Goal: Information Seeking & Learning: Learn about a topic

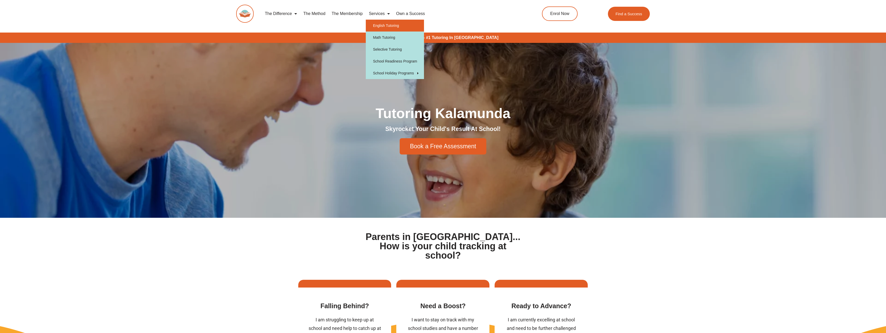
click at [391, 25] on link "English Tutoring" at bounding box center [395, 26] width 58 height 12
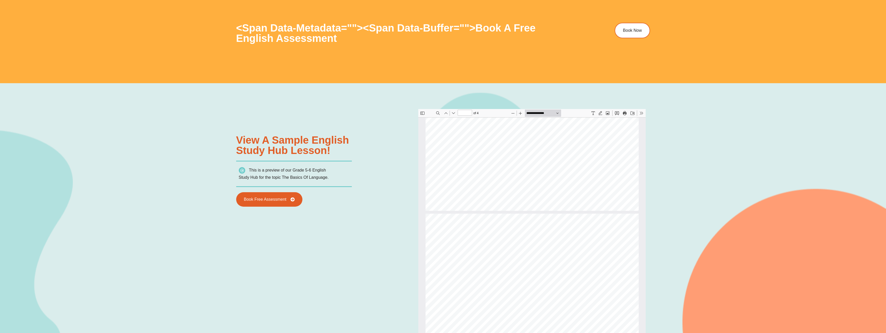
scroll to position [210, 0]
type input "*"
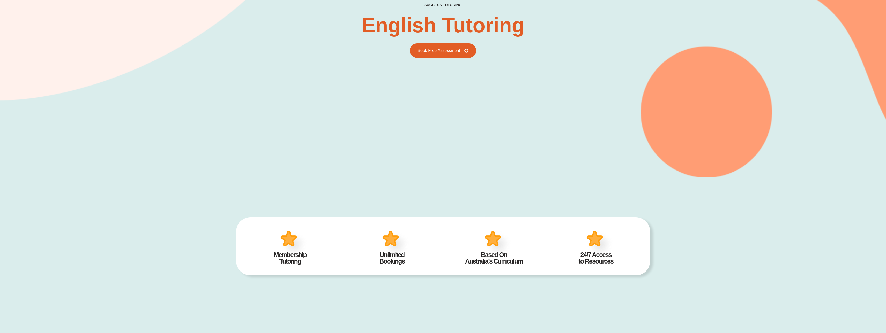
scroll to position [0, 0]
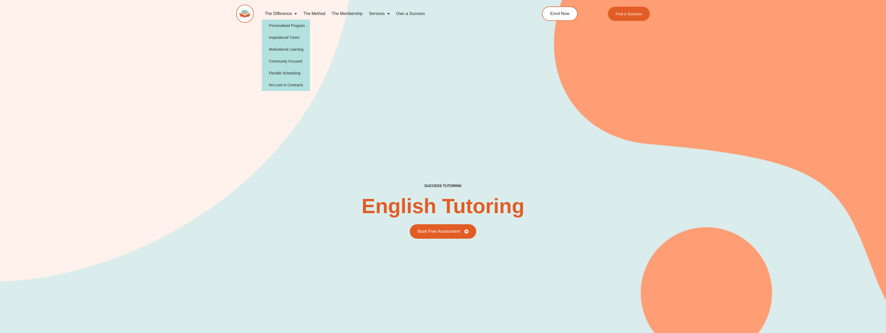
click at [296, 12] on span "Menu" at bounding box center [294, 13] width 5 height 9
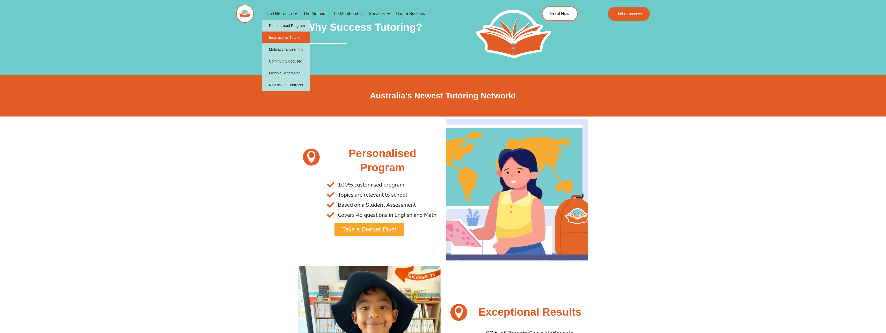
click at [296, 37] on link "Inspirational Tutors" at bounding box center [286, 38] width 48 height 12
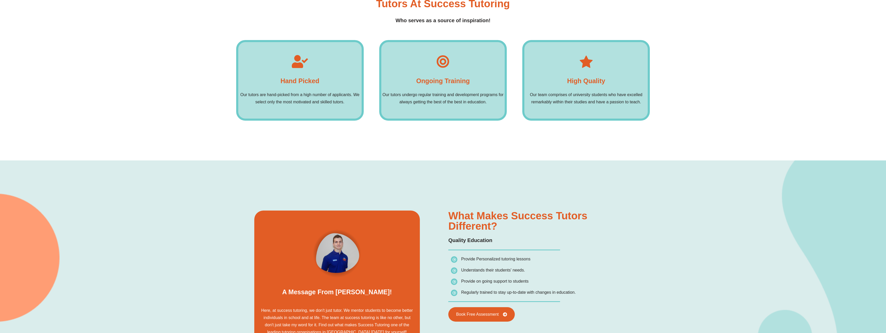
scroll to position [621, 0]
